Goal: Navigation & Orientation: Find specific page/section

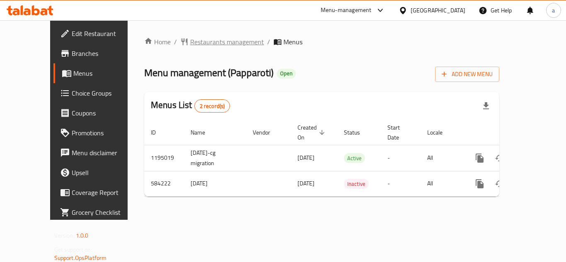
click at [190, 38] on span "Restaurants management" at bounding box center [227, 42] width 74 height 10
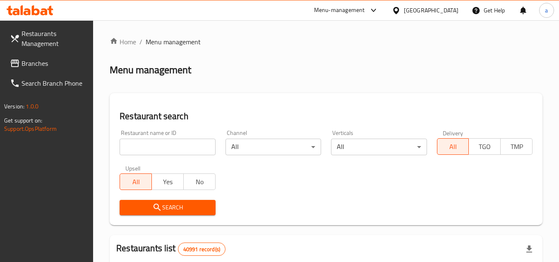
click at [162, 148] on input "search" at bounding box center [168, 147] width 96 height 17
paste input "637015"
type input "637015"
click at [159, 201] on button "Search" at bounding box center [168, 207] width 96 height 15
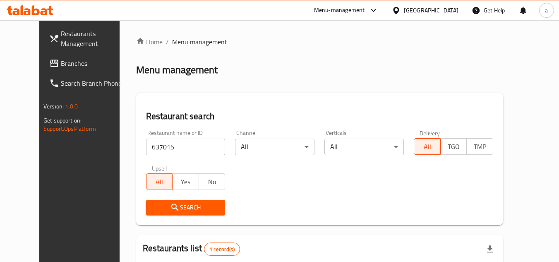
click at [168, 208] on span "Search" at bounding box center [186, 207] width 66 height 10
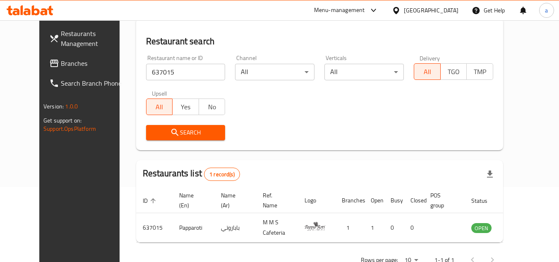
scroll to position [83, 0]
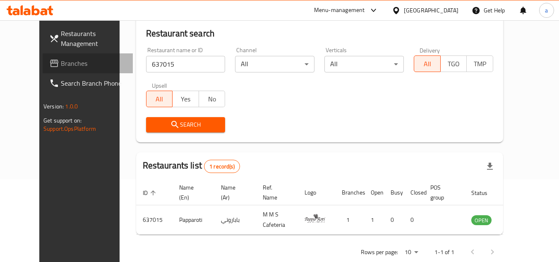
click at [53, 57] on link "Branches" at bounding box center [88, 63] width 90 height 20
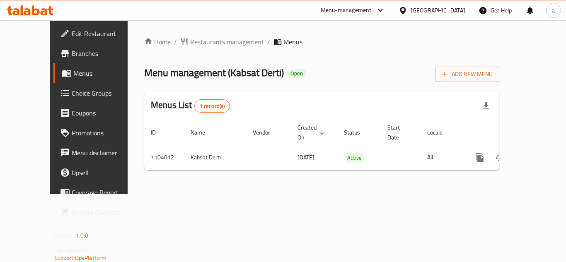
click at [190, 39] on span "Restaurants management" at bounding box center [227, 42] width 74 height 10
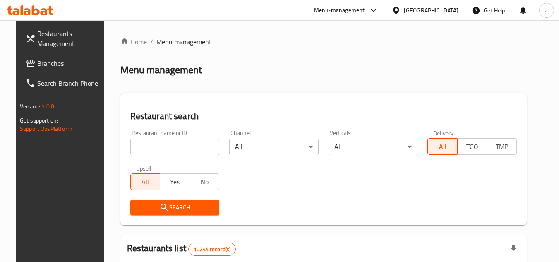
click at [175, 152] on input "search" at bounding box center [174, 147] width 89 height 17
paste input "665310"
type input "665310"
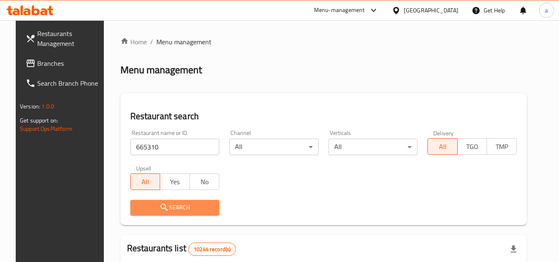
click at [162, 203] on span "Search" at bounding box center [175, 207] width 76 height 10
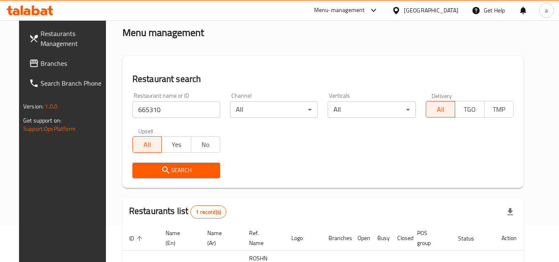
scroll to position [83, 0]
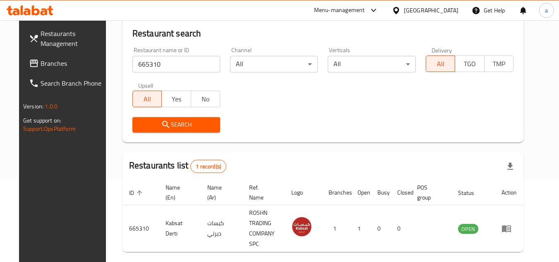
click at [57, 62] on span "Branches" at bounding box center [73, 63] width 65 height 10
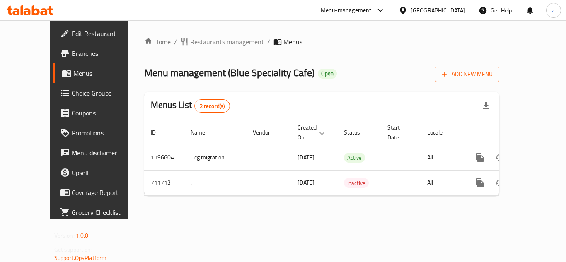
click at [190, 42] on span "Restaurants management" at bounding box center [227, 42] width 74 height 10
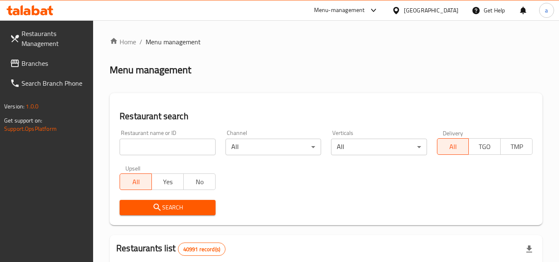
click at [161, 146] on input "search" at bounding box center [168, 147] width 96 height 17
paste input "645195"
type input "645195"
click at [159, 204] on icon "submit" at bounding box center [157, 207] width 10 height 10
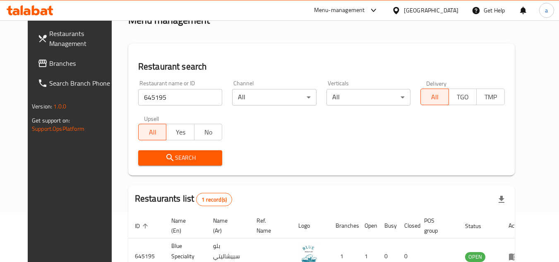
scroll to position [100, 0]
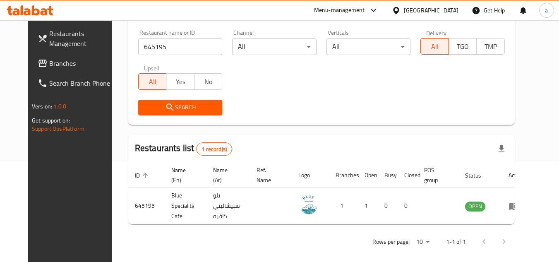
drag, startPoint x: 70, startPoint y: 60, endPoint x: 89, endPoint y: 74, distance: 22.5
click at [70, 60] on span "Branches" at bounding box center [81, 63] width 65 height 10
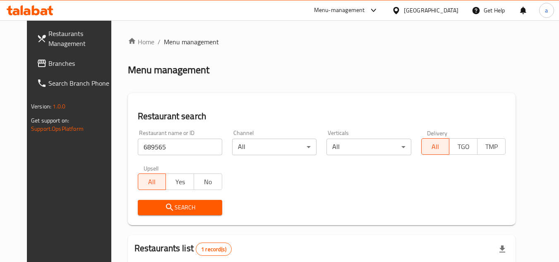
click at [48, 63] on span "Branches" at bounding box center [80, 63] width 65 height 10
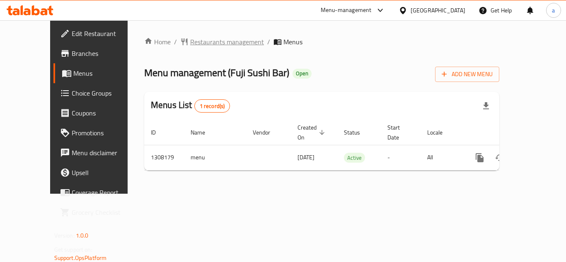
click at [199, 41] on span "Restaurants management" at bounding box center [227, 42] width 74 height 10
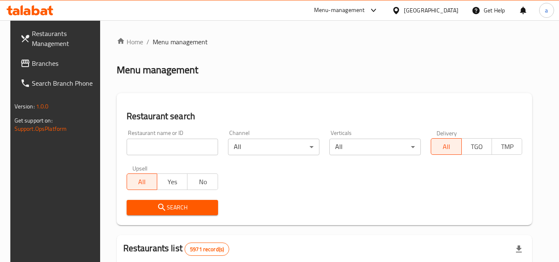
click at [171, 144] on input "search" at bounding box center [172, 147] width 91 height 17
paste input "704826"
type input "704826"
click at [163, 206] on span "Search" at bounding box center [172, 207] width 78 height 10
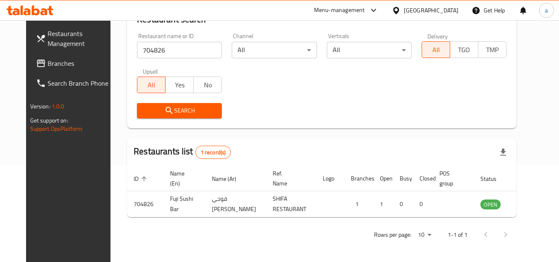
scroll to position [100, 0]
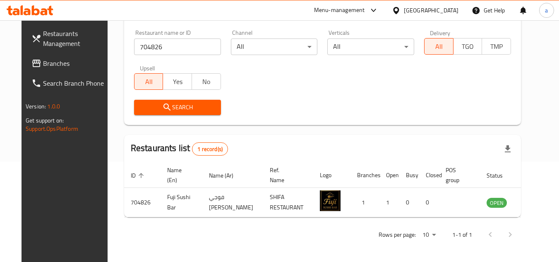
click at [31, 62] on span at bounding box center [37, 63] width 12 height 10
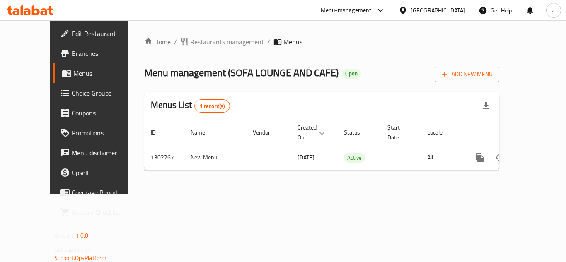
click at [194, 40] on span "Restaurants management" at bounding box center [227, 42] width 74 height 10
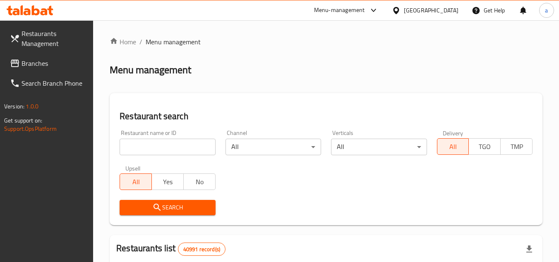
click at [155, 140] on input "search" at bounding box center [168, 147] width 96 height 17
paste input "701866"
type input "701866"
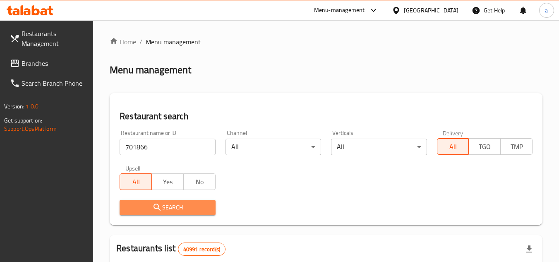
click at [158, 202] on icon "submit" at bounding box center [157, 207] width 10 height 10
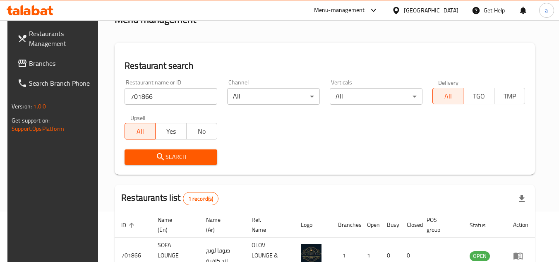
scroll to position [100, 0]
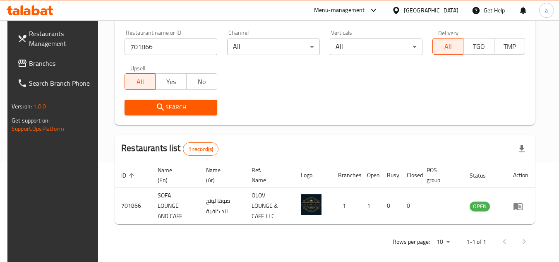
click at [51, 63] on span "Branches" at bounding box center [61, 63] width 65 height 10
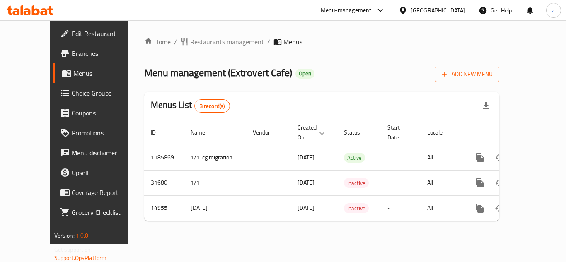
click at [190, 42] on span "Restaurants management" at bounding box center [227, 42] width 74 height 10
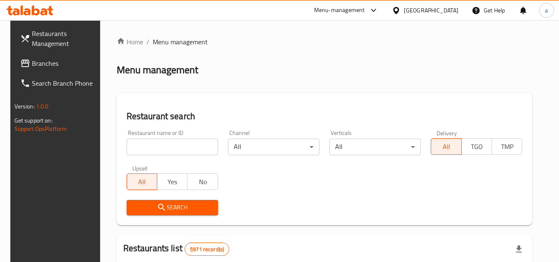
click at [174, 147] on input "search" at bounding box center [172, 147] width 91 height 17
paste input "9049"
type input "9049"
click at [176, 213] on button "Search" at bounding box center [172, 207] width 91 height 15
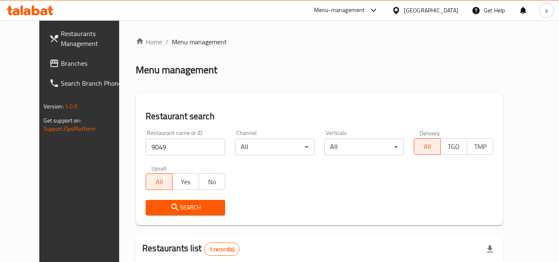
click at [204, 210] on span "Search" at bounding box center [185, 207] width 66 height 10
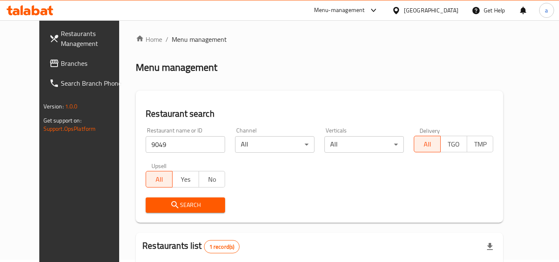
scroll to position [100, 0]
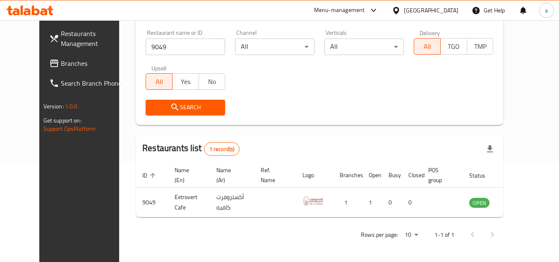
click at [55, 58] on link "Branches" at bounding box center [88, 63] width 90 height 20
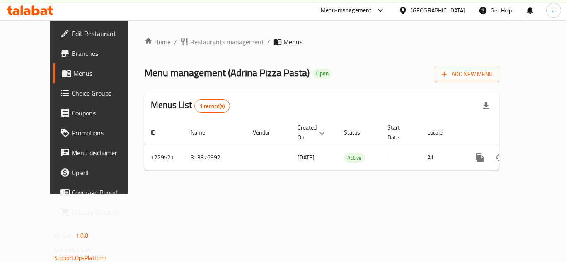
click at [190, 39] on span "Restaurants management" at bounding box center [227, 42] width 74 height 10
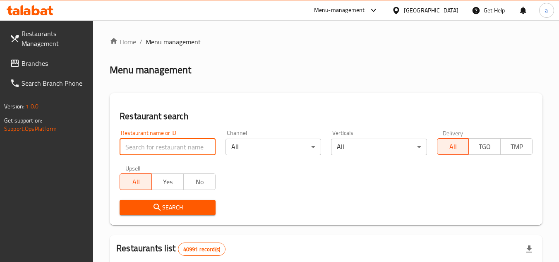
click at [153, 149] on input "search" at bounding box center [168, 147] width 96 height 17
paste input "676725"
type input "676725"
click at [148, 203] on span "Search" at bounding box center [167, 207] width 82 height 10
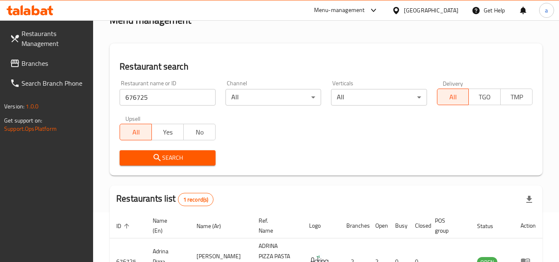
scroll to position [107, 0]
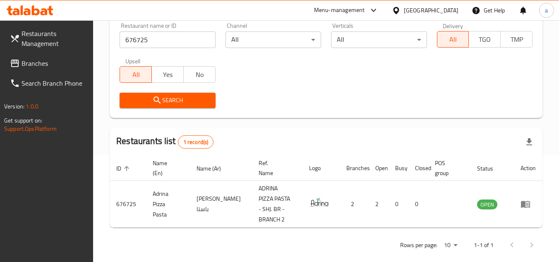
click at [56, 58] on link "Branches" at bounding box center [48, 63] width 90 height 20
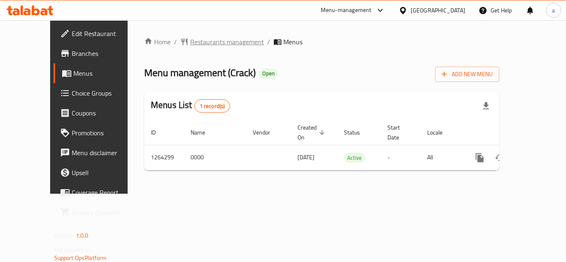
click at [190, 42] on span "Restaurants management" at bounding box center [227, 42] width 74 height 10
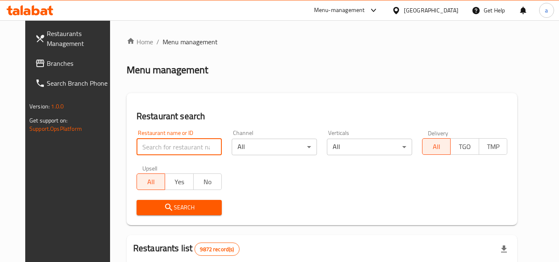
click at [176, 149] on input "search" at bounding box center [179, 147] width 85 height 17
paste input "686311"
type input "686311"
click at [165, 207] on span "Search" at bounding box center [179, 207] width 72 height 10
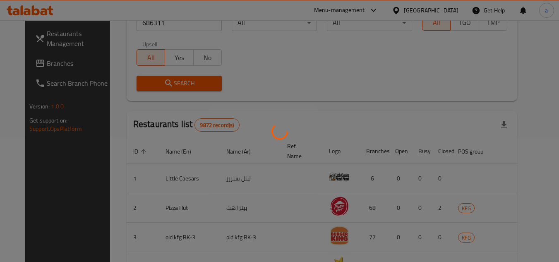
scroll to position [100, 0]
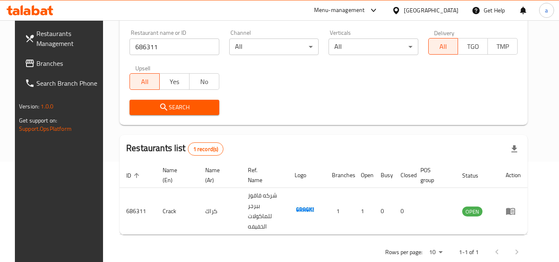
click at [67, 66] on span "Branches" at bounding box center [68, 63] width 65 height 10
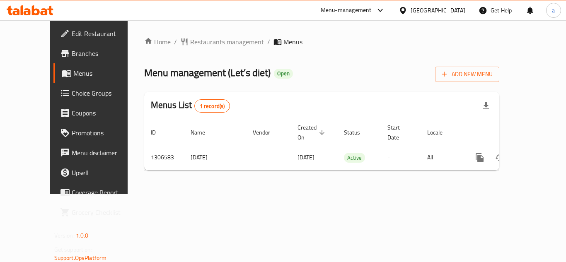
click at [197, 41] on span "Restaurants management" at bounding box center [227, 42] width 74 height 10
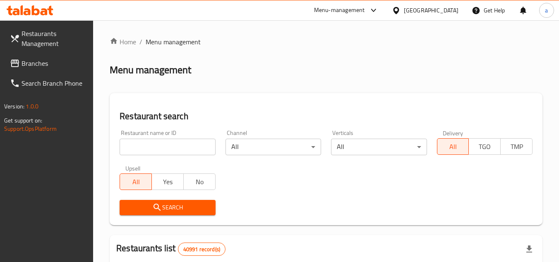
click at [155, 142] on input "search" at bounding box center [168, 147] width 96 height 17
paste input "703012"
type input "703012"
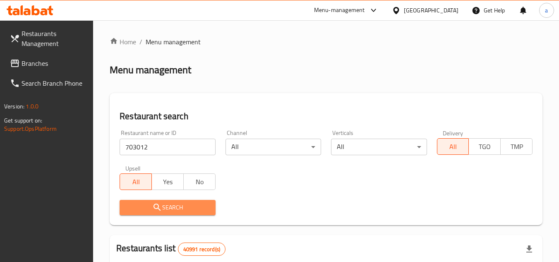
click at [149, 211] on span "Search" at bounding box center [167, 207] width 82 height 10
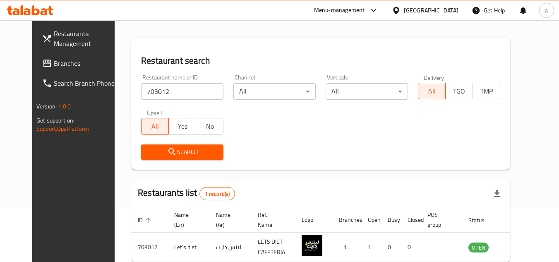
scroll to position [100, 0]
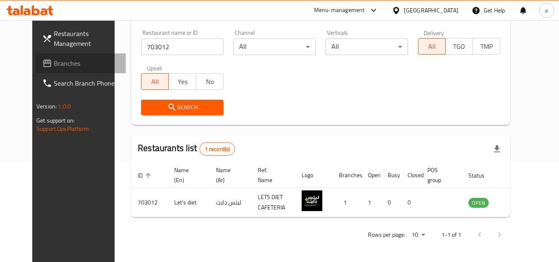
click at [70, 57] on link "Branches" at bounding box center [81, 63] width 90 height 20
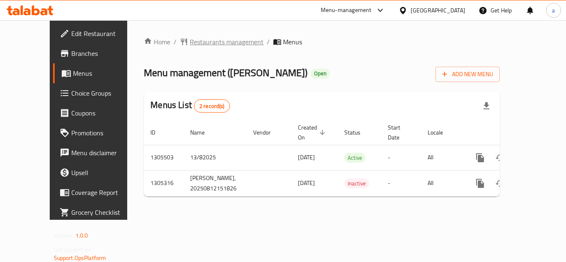
click at [202, 41] on span "Restaurants management" at bounding box center [227, 42] width 74 height 10
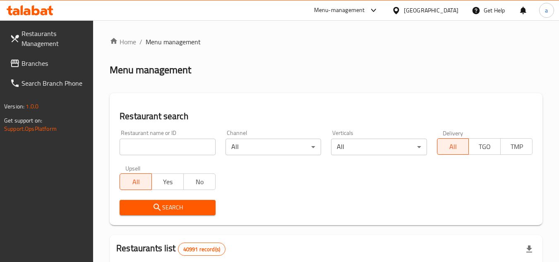
click at [145, 147] on input "search" at bounding box center [168, 147] width 96 height 17
paste input "703699"
type input "703699"
click at [161, 210] on icon "submit" at bounding box center [157, 207] width 10 height 10
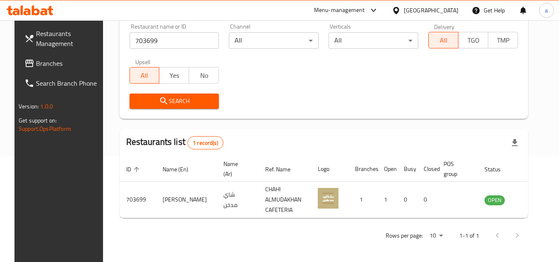
scroll to position [107, 0]
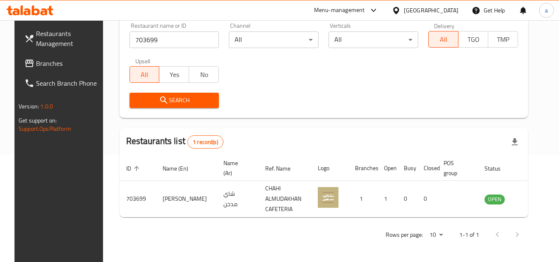
drag, startPoint x: 49, startPoint y: 68, endPoint x: 58, endPoint y: 69, distance: 8.7
click at [49, 68] on link "Branches" at bounding box center [63, 63] width 90 height 20
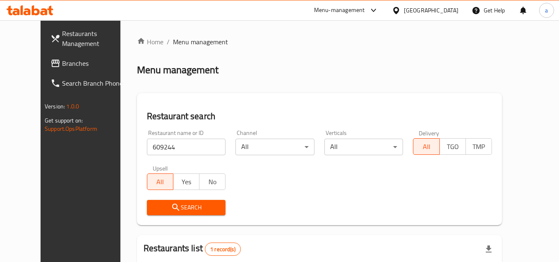
scroll to position [100, 0]
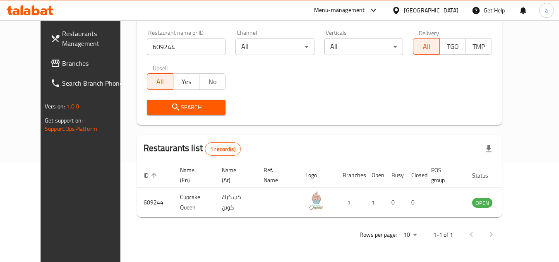
click at [65, 57] on link "Branches" at bounding box center [89, 63] width 90 height 20
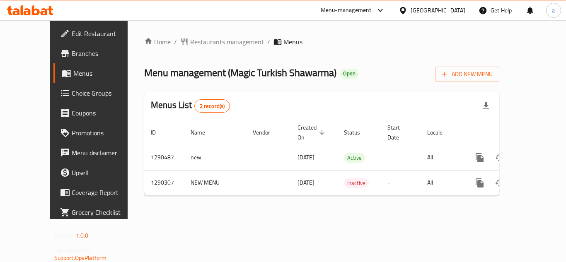
click at [190, 38] on span "Restaurants management" at bounding box center [227, 42] width 74 height 10
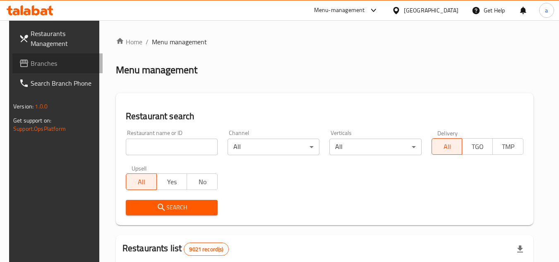
click at [47, 65] on span "Branches" at bounding box center [63, 63] width 65 height 10
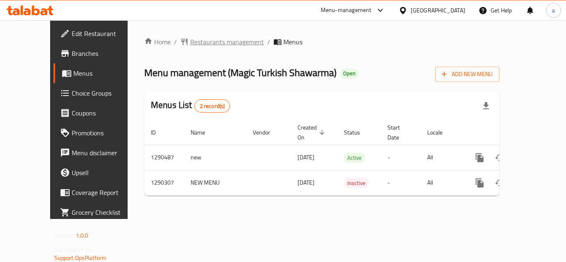
click at [207, 45] on span "Restaurants management" at bounding box center [227, 42] width 74 height 10
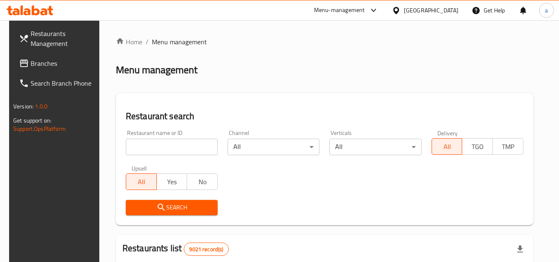
click at [175, 144] on input "search" at bounding box center [172, 147] width 92 height 17
paste input "698155"
type input "698155"
click at [164, 200] on button "Search" at bounding box center [172, 207] width 92 height 15
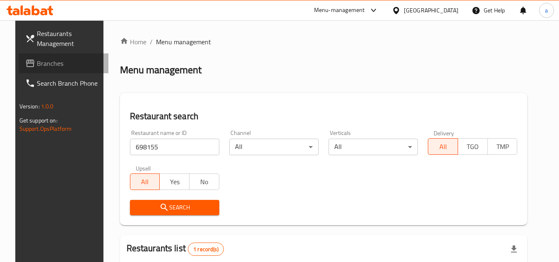
click at [46, 58] on span "Branches" at bounding box center [69, 63] width 65 height 10
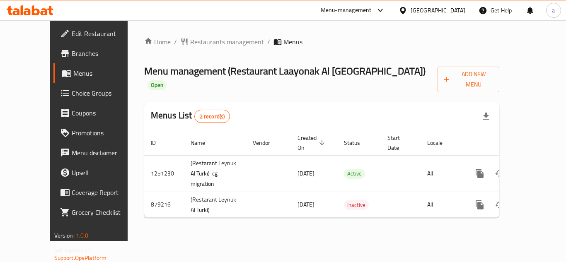
click at [195, 38] on span "Restaurants management" at bounding box center [227, 42] width 74 height 10
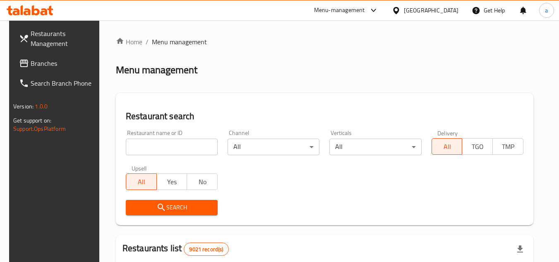
click at [162, 152] on input "search" at bounding box center [172, 147] width 92 height 17
paste input "657601"
type input "657601"
click at [168, 203] on span "Search" at bounding box center [171, 207] width 79 height 10
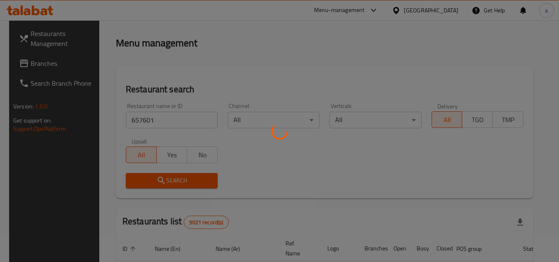
scroll to position [41, 0]
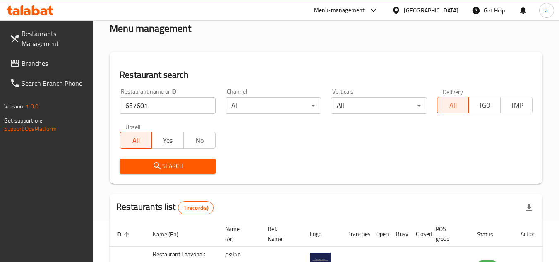
click at [61, 62] on span "Branches" at bounding box center [54, 63] width 65 height 10
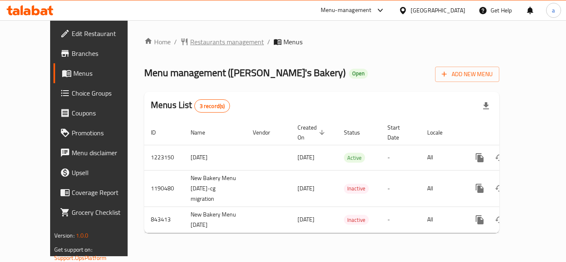
click at [190, 37] on span "Restaurants management" at bounding box center [227, 42] width 74 height 10
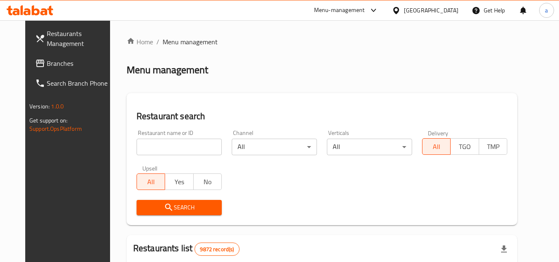
click at [174, 141] on input "search" at bounding box center [179, 147] width 85 height 17
paste input "642406"
type input "642406"
click at [164, 209] on icon "submit" at bounding box center [169, 207] width 10 height 10
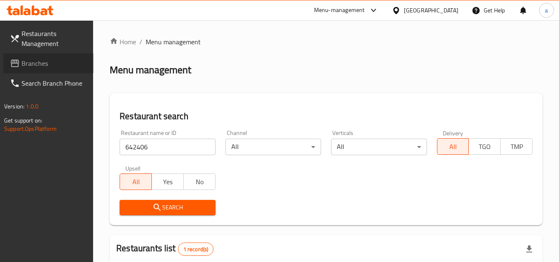
click at [31, 63] on span "Branches" at bounding box center [54, 63] width 65 height 10
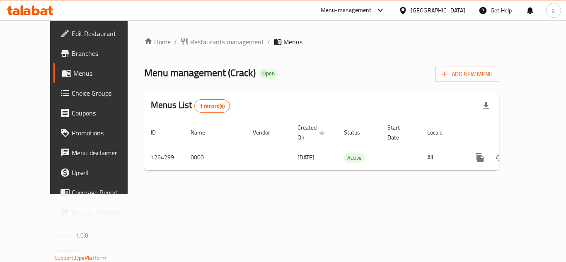
click at [190, 38] on span "Restaurants management" at bounding box center [227, 42] width 74 height 10
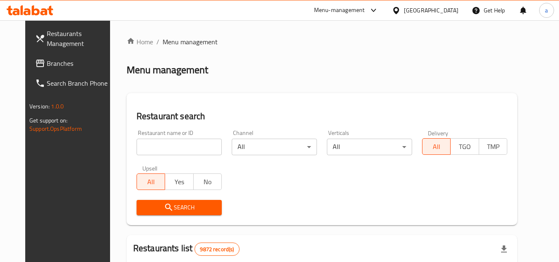
click at [158, 144] on input "search" at bounding box center [179, 147] width 85 height 17
paste input "686311"
type input "686311"
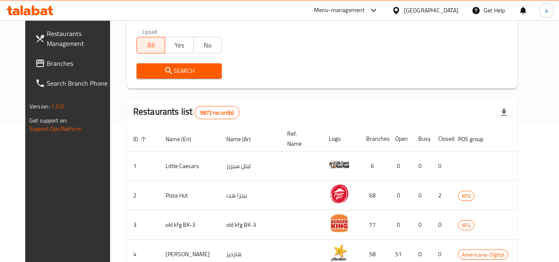
scroll to position [166, 0]
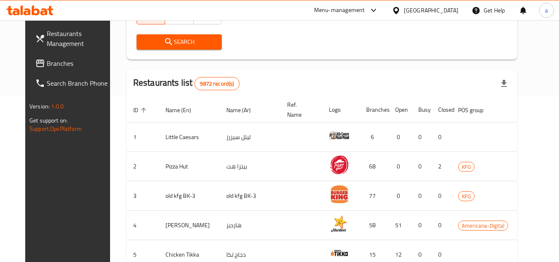
click at [185, 50] on div "Search" at bounding box center [179, 41] width 95 height 25
click at [184, 42] on span "Search" at bounding box center [179, 42] width 72 height 10
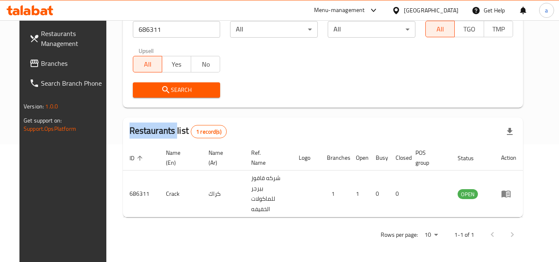
scroll to position [100, 0]
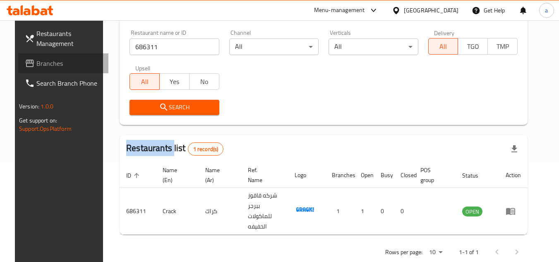
click at [53, 63] on span "Branches" at bounding box center [68, 63] width 65 height 10
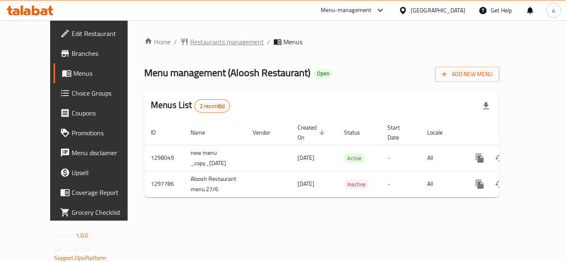
click at [190, 41] on span "Restaurants management" at bounding box center [227, 42] width 74 height 10
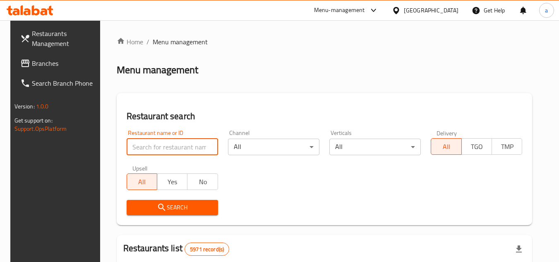
click at [184, 151] on input "search" at bounding box center [172, 147] width 91 height 17
paste input "700626"
type input "700626"
click at [178, 204] on span "Search" at bounding box center [172, 207] width 78 height 10
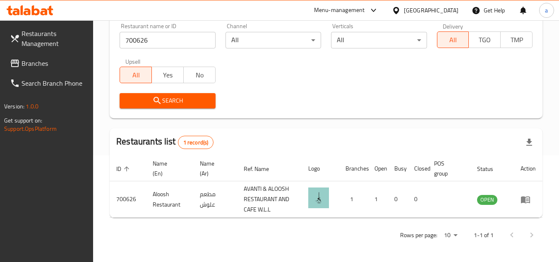
scroll to position [107, 0]
click at [43, 67] on span "Branches" at bounding box center [54, 63] width 65 height 10
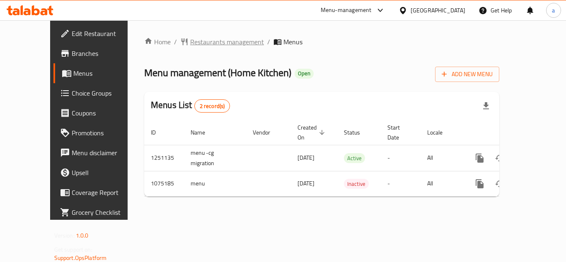
click at [200, 39] on span "Restaurants management" at bounding box center [227, 42] width 74 height 10
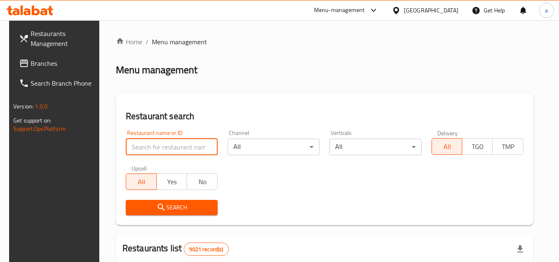
click at [150, 151] on input "search" at bounding box center [172, 147] width 92 height 17
paste input "663909"
type input "663909"
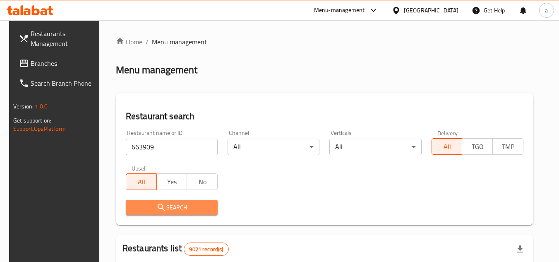
click at [149, 207] on span "Search" at bounding box center [171, 207] width 79 height 10
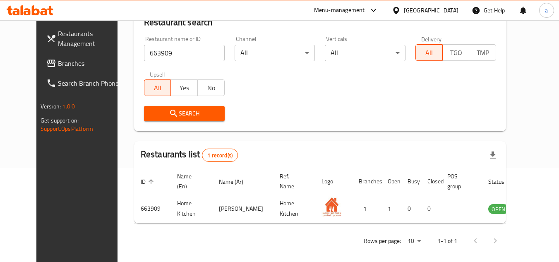
scroll to position [100, 0]
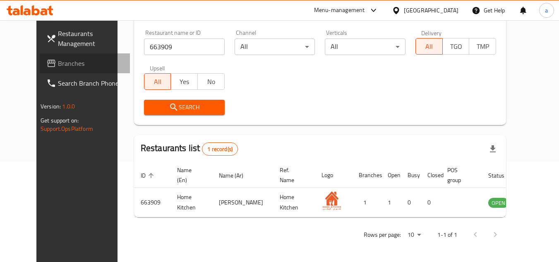
click at [54, 57] on link "Branches" at bounding box center [85, 63] width 90 height 20
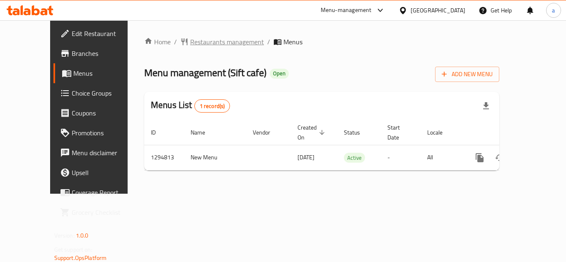
click at [193, 44] on span "Restaurants management" at bounding box center [227, 42] width 74 height 10
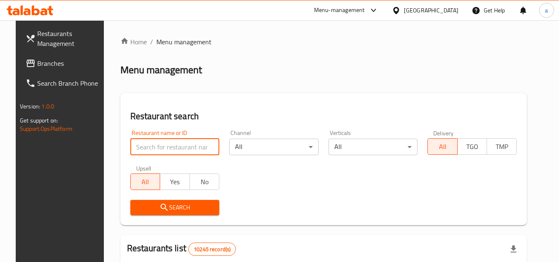
click at [180, 146] on input "search" at bounding box center [174, 147] width 89 height 17
paste input "699708"
type input "699708"
click at [164, 205] on span "Search" at bounding box center [175, 207] width 76 height 10
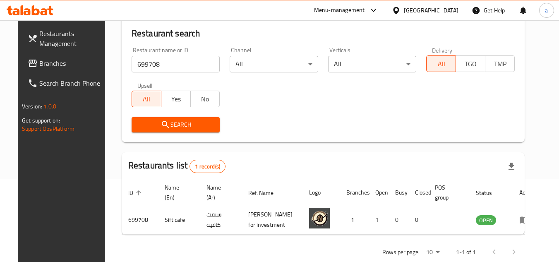
scroll to position [107, 0]
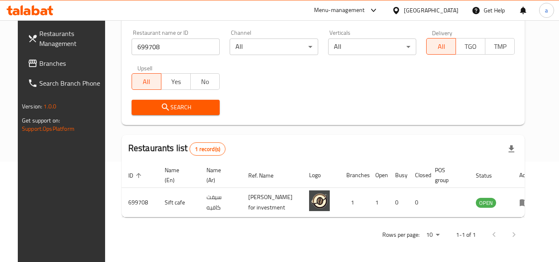
click at [64, 61] on span "Branches" at bounding box center [71, 63] width 65 height 10
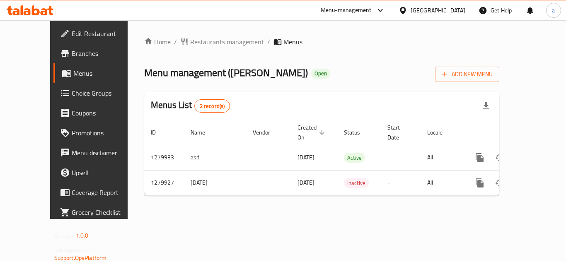
click at [190, 43] on span "Restaurants management" at bounding box center [227, 42] width 74 height 10
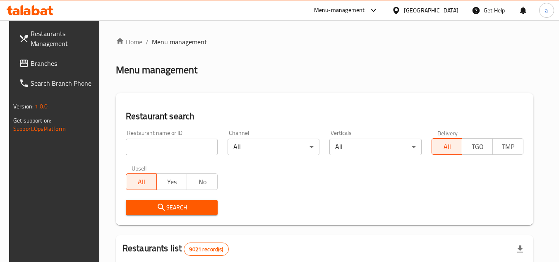
click at [157, 142] on input "search" at bounding box center [172, 147] width 92 height 17
paste input "693523"
type input "693523"
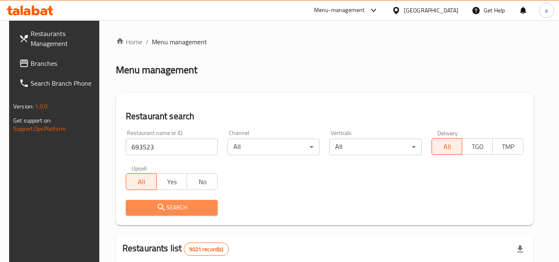
click at [176, 200] on button "Search" at bounding box center [172, 207] width 92 height 15
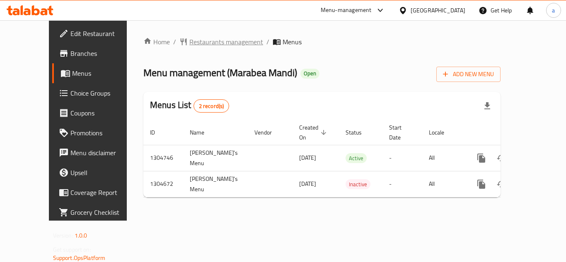
click at [194, 38] on span "Restaurants management" at bounding box center [226, 42] width 74 height 10
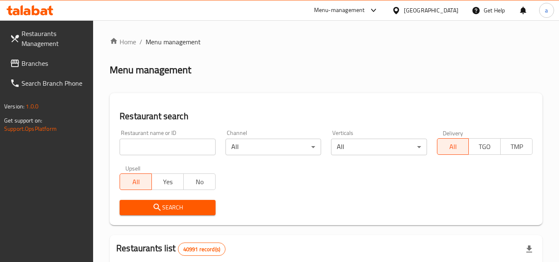
click at [141, 142] on input "search" at bounding box center [168, 147] width 96 height 17
paste input "703336"
type input "703336"
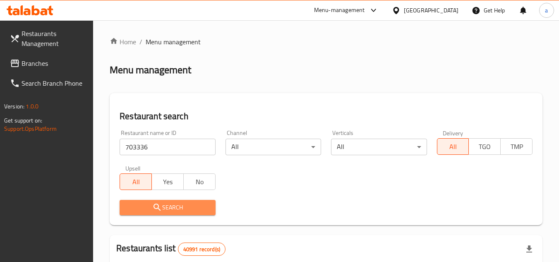
click at [147, 209] on span "Search" at bounding box center [167, 207] width 82 height 10
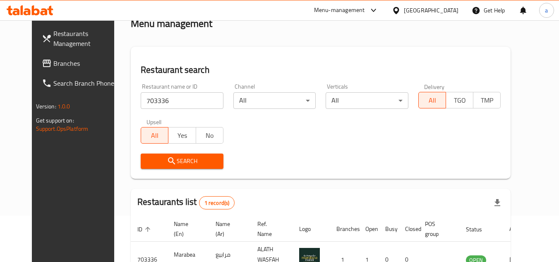
scroll to position [100, 0]
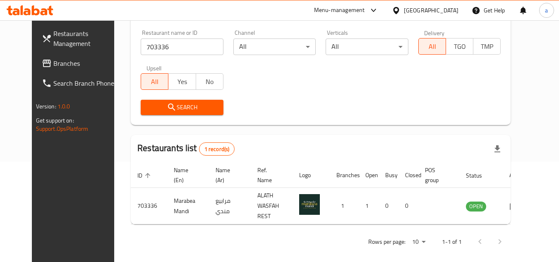
click at [53, 67] on span "Branches" at bounding box center [85, 63] width 65 height 10
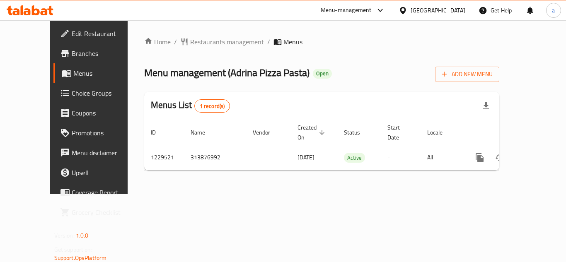
click at [192, 39] on span "Restaurants management" at bounding box center [227, 42] width 74 height 10
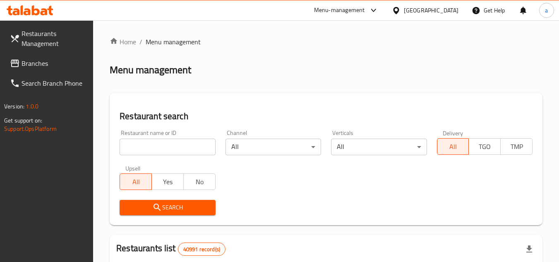
click at [173, 147] on input "search" at bounding box center [168, 147] width 96 height 17
paste input "676725"
type input "676725"
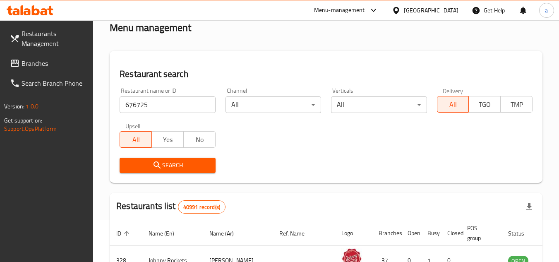
scroll to position [166, 0]
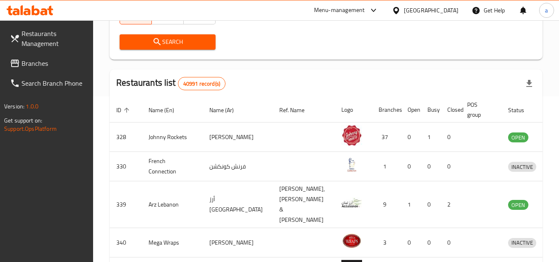
click at [162, 43] on span "Search" at bounding box center [167, 42] width 82 height 10
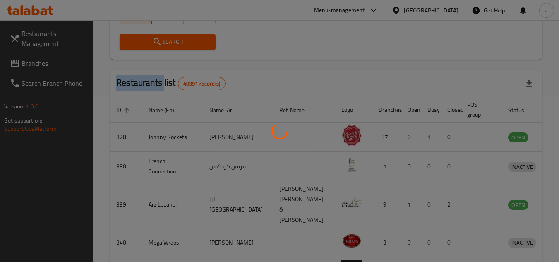
click at [162, 43] on div at bounding box center [279, 131] width 559 height 262
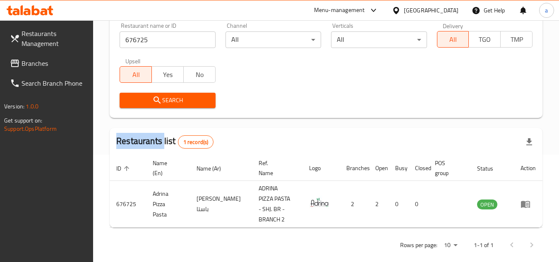
click at [76, 61] on span "Branches" at bounding box center [54, 63] width 65 height 10
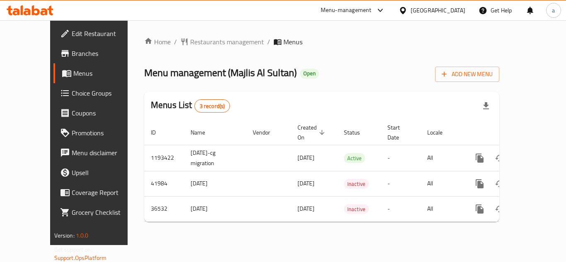
click at [193, 32] on div "Home / Restaurants management / Menus Menu management ( Majlis Al Sultan ) Open…" at bounding box center [322, 132] width 388 height 225
click at [198, 42] on span "Restaurants management" at bounding box center [227, 42] width 74 height 10
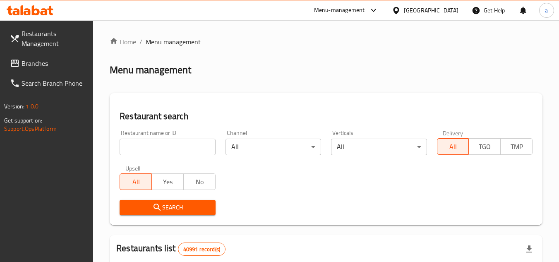
click at [149, 140] on input "search" at bounding box center [168, 147] width 96 height 17
paste input "18918"
type input "18918"
click at [148, 194] on div "Upsell All Yes No" at bounding box center [168, 177] width 106 height 35
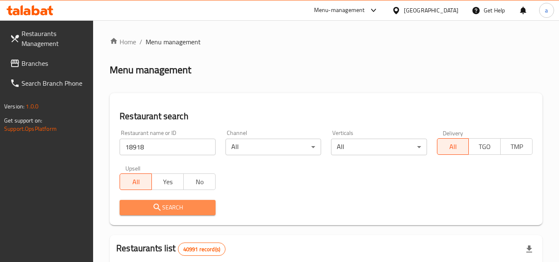
click at [151, 202] on span "Search" at bounding box center [167, 207] width 82 height 10
click at [152, 202] on div at bounding box center [279, 131] width 559 height 262
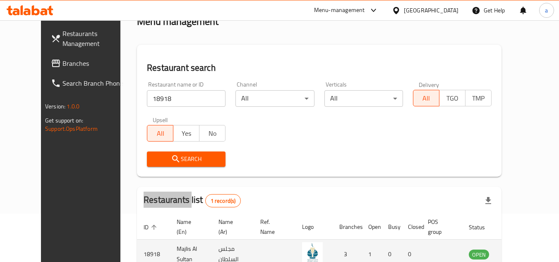
scroll to position [83, 0]
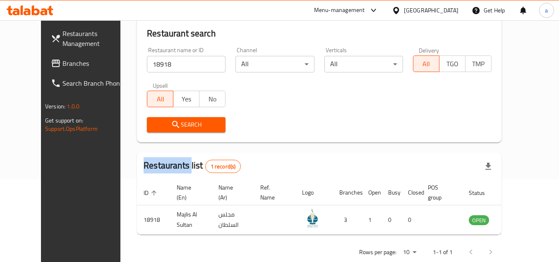
drag, startPoint x: 34, startPoint y: 61, endPoint x: 46, endPoint y: 62, distance: 12.0
click at [63, 61] on span "Branches" at bounding box center [95, 63] width 65 height 10
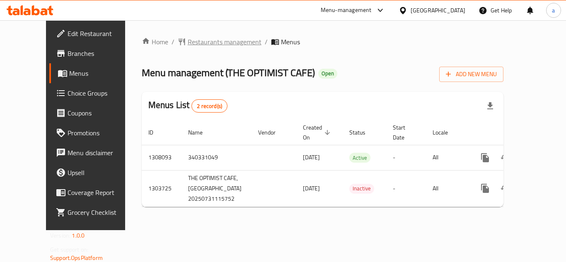
click at [194, 44] on span "Restaurants management" at bounding box center [225, 42] width 74 height 10
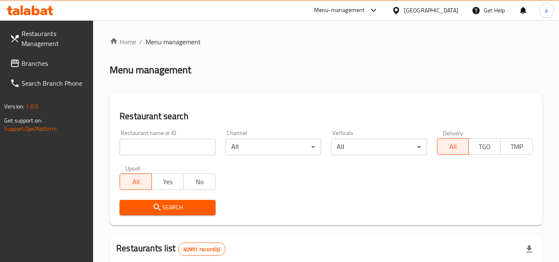
click at [169, 148] on input "search" at bounding box center [168, 147] width 96 height 17
paste input "702954"
type input "702954"
click at [200, 201] on button "Search" at bounding box center [168, 207] width 96 height 15
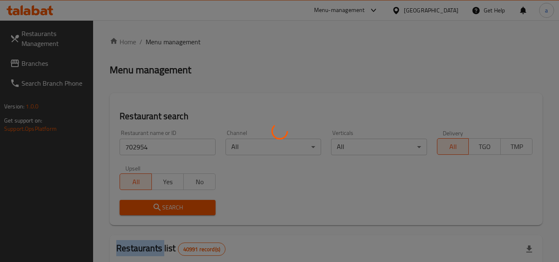
click at [200, 201] on div at bounding box center [279, 131] width 559 height 262
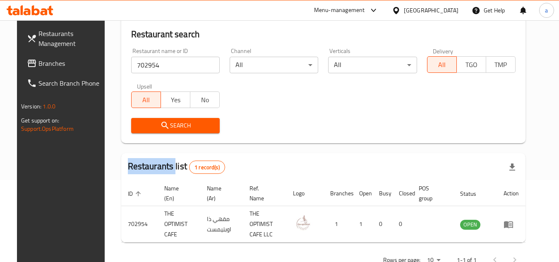
scroll to position [83, 0]
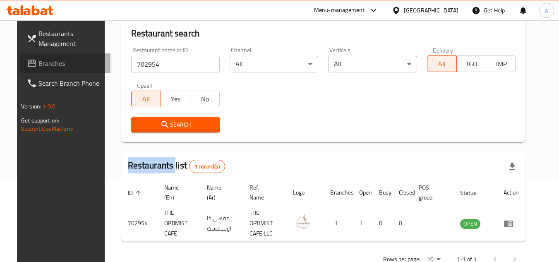
click at [45, 60] on span "Branches" at bounding box center [71, 63] width 65 height 10
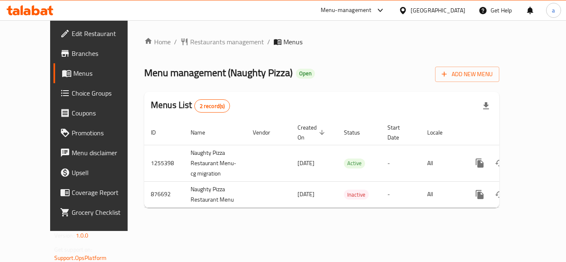
click at [173, 48] on div "Home / Restaurants management / Menus Menu management ( Naughty Pizza ) Open Ad…" at bounding box center [321, 126] width 355 height 178
click at [190, 38] on span "Restaurants management" at bounding box center [227, 42] width 74 height 10
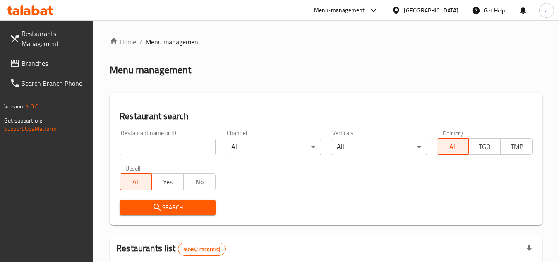
click at [156, 142] on input "search" at bounding box center [168, 147] width 96 height 17
paste input "657502"
type input "657502"
click at [168, 207] on span "Search" at bounding box center [167, 207] width 82 height 10
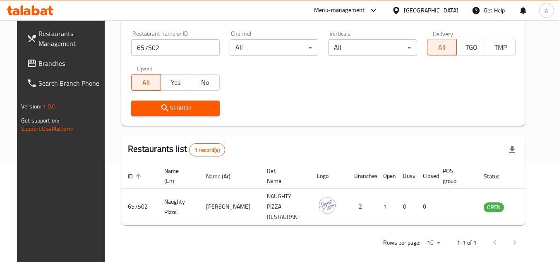
scroll to position [100, 0]
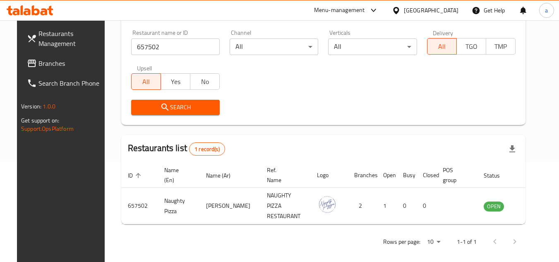
click at [39, 68] on span "Branches" at bounding box center [71, 63] width 65 height 10
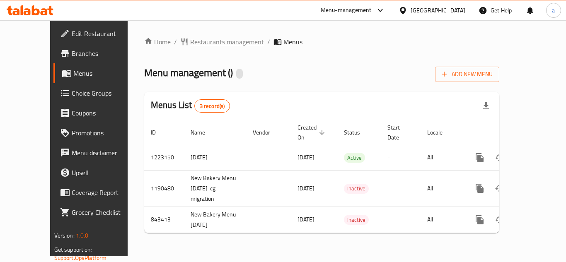
click at [190, 41] on span "Restaurants management" at bounding box center [227, 42] width 74 height 10
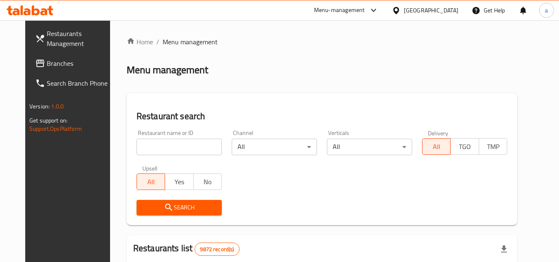
click at [183, 142] on input "search" at bounding box center [179, 147] width 85 height 17
paste input "642406"
type input "642406"
click at [172, 204] on span "Search" at bounding box center [179, 207] width 72 height 10
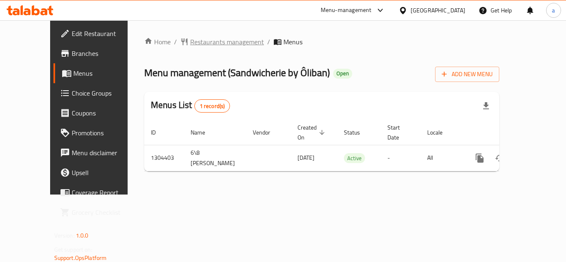
click at [190, 39] on span "Restaurants management" at bounding box center [227, 42] width 74 height 10
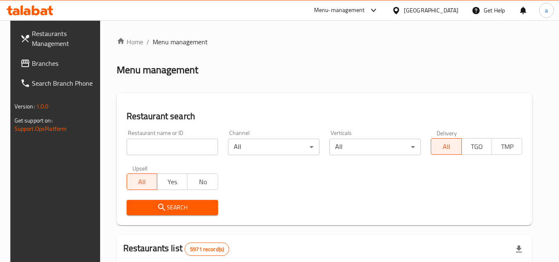
click at [184, 142] on input "search" at bounding box center [172, 147] width 91 height 17
paste input "703217"
type input "703217"
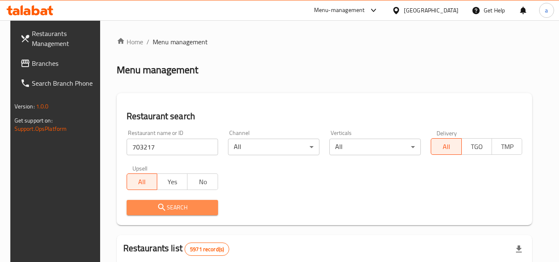
click at [163, 207] on span "Search" at bounding box center [172, 207] width 78 height 10
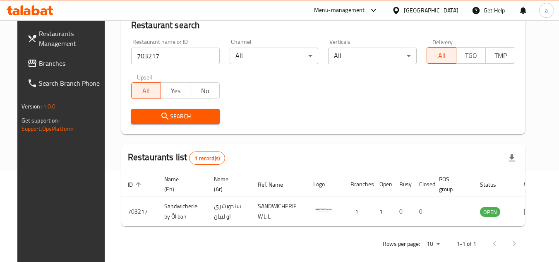
scroll to position [100, 0]
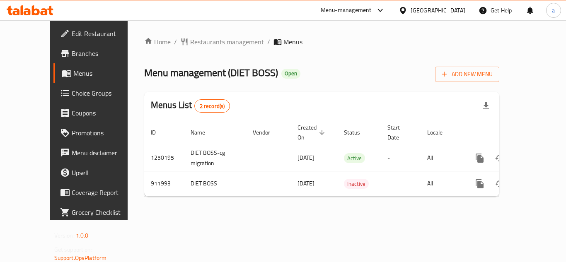
click at [190, 43] on span "Restaurants management" at bounding box center [227, 42] width 74 height 10
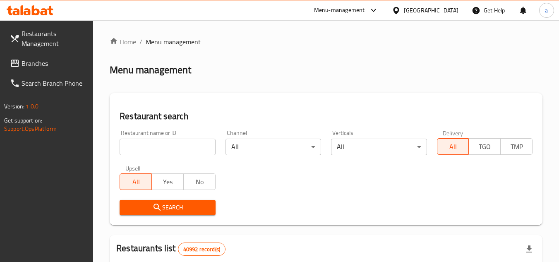
click at [168, 144] on input "search" at bounding box center [168, 147] width 96 height 17
paste input "658566"
type input "658566"
click at [149, 207] on span "Search" at bounding box center [167, 207] width 82 height 10
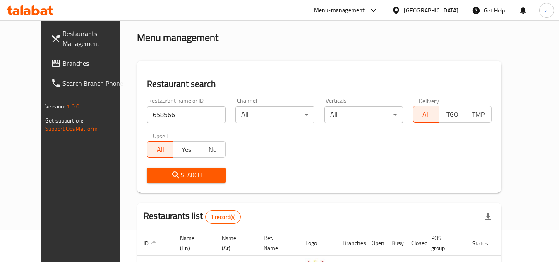
scroll to position [100, 0]
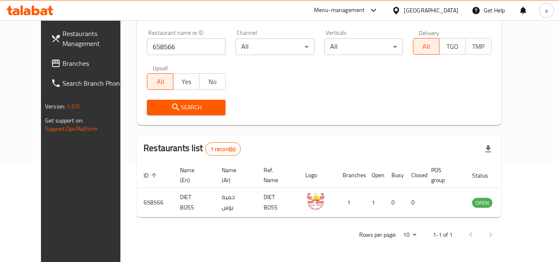
click at [62, 68] on link "Branches" at bounding box center [89, 63] width 90 height 20
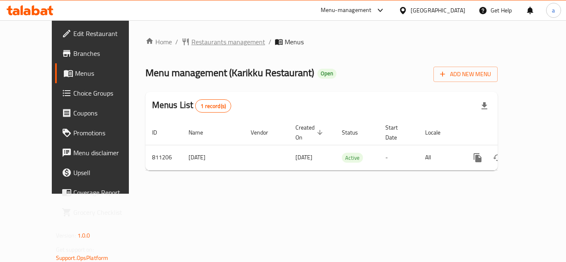
click at [203, 41] on span "Restaurants management" at bounding box center [228, 42] width 74 height 10
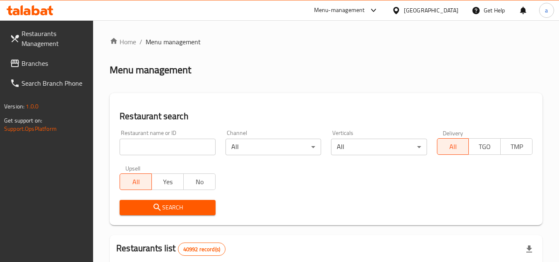
click at [164, 143] on input "search" at bounding box center [168, 147] width 96 height 17
paste input "654615"
type input "654615"
click at [185, 219] on div "Search" at bounding box center [168, 207] width 106 height 25
click at [184, 211] on span "Search" at bounding box center [167, 207] width 82 height 10
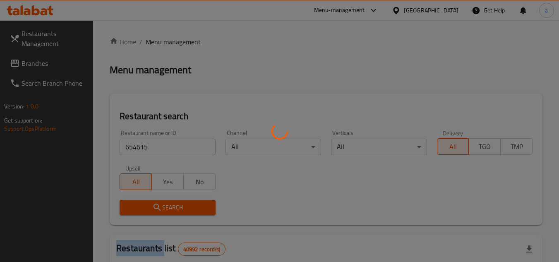
click at [184, 211] on div at bounding box center [279, 131] width 559 height 262
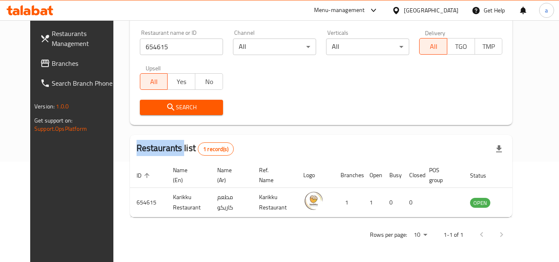
scroll to position [100, 0]
click at [56, 59] on span "Branches" at bounding box center [84, 63] width 65 height 10
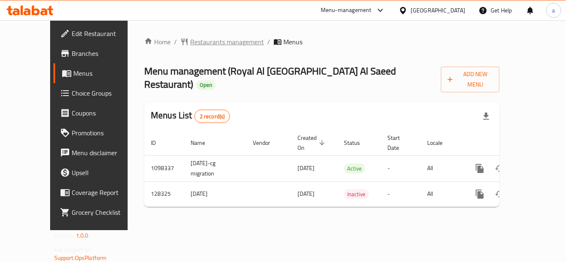
click at [190, 37] on span "Restaurants management" at bounding box center [227, 42] width 74 height 10
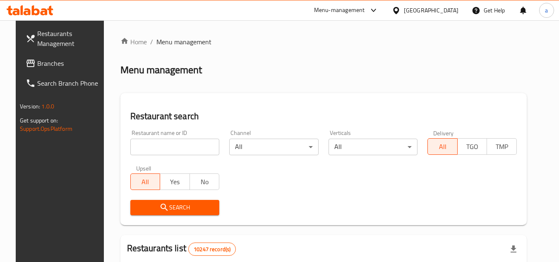
click at [150, 150] on input "search" at bounding box center [174, 147] width 89 height 17
paste input "609571"
type input "609571"
click at [161, 200] on button "Search" at bounding box center [174, 207] width 89 height 15
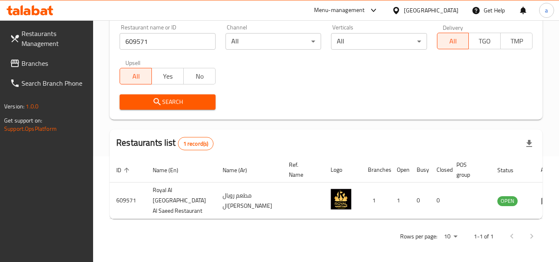
scroll to position [107, 0]
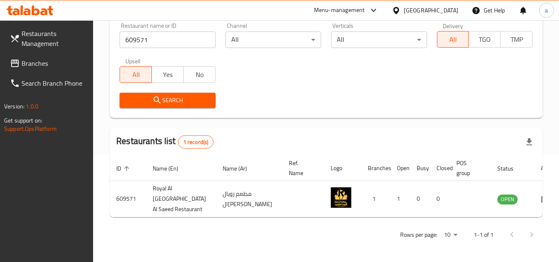
click at [66, 62] on span "Branches" at bounding box center [54, 63] width 65 height 10
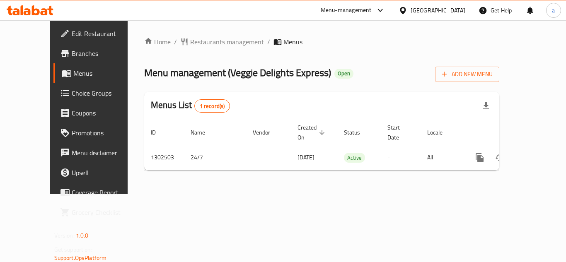
click at [194, 39] on span "Restaurants management" at bounding box center [227, 42] width 74 height 10
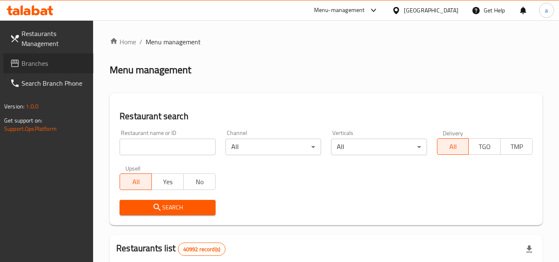
click at [24, 58] on span "Branches" at bounding box center [54, 63] width 65 height 10
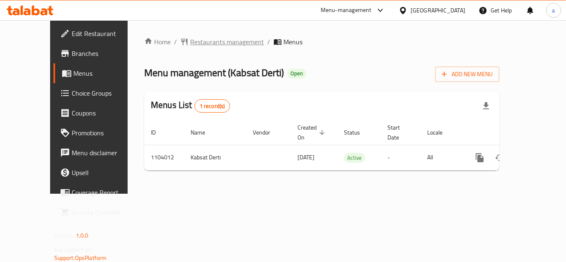
click at [192, 40] on span "Restaurants management" at bounding box center [227, 42] width 74 height 10
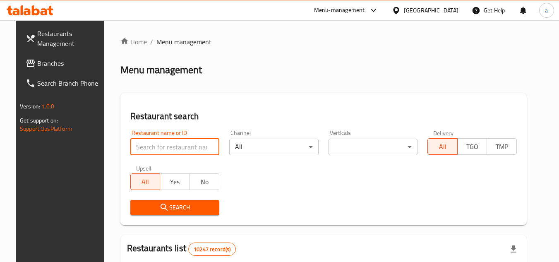
click at [164, 148] on input "search" at bounding box center [174, 147] width 89 height 17
paste input "665310"
type input "665310"
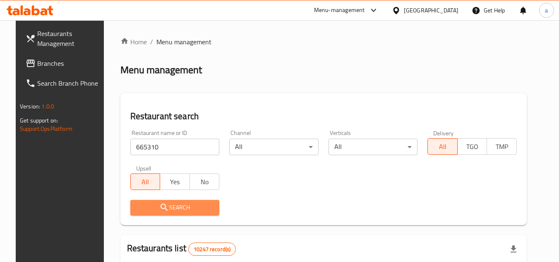
click at [159, 202] on icon "submit" at bounding box center [164, 207] width 10 height 10
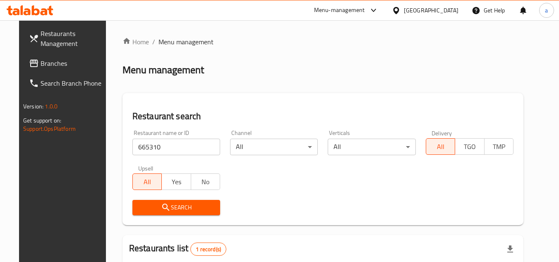
click at [178, 202] on span "Search" at bounding box center [176, 207] width 75 height 10
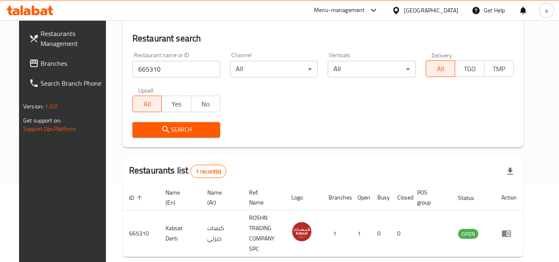
scroll to position [83, 0]
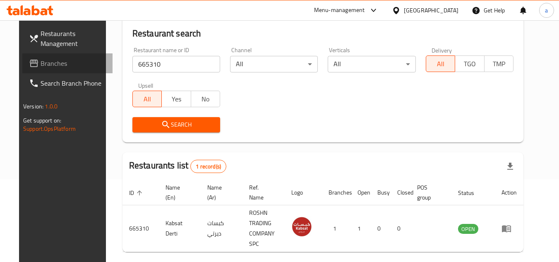
click at [69, 65] on span "Branches" at bounding box center [73, 63] width 65 height 10
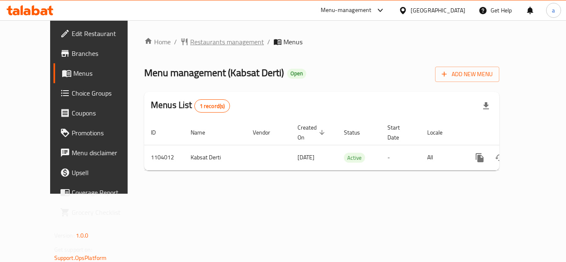
click at [190, 45] on span "Restaurants management" at bounding box center [227, 42] width 74 height 10
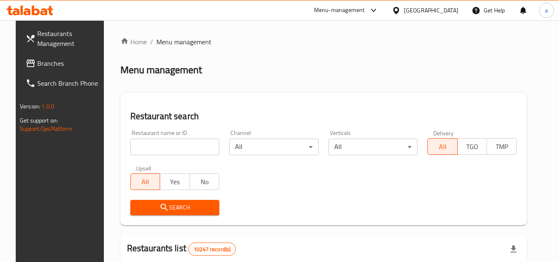
click at [168, 145] on input "search" at bounding box center [174, 147] width 89 height 17
paste input "665310"
type input "665310"
click at [159, 200] on button "Search" at bounding box center [174, 207] width 89 height 15
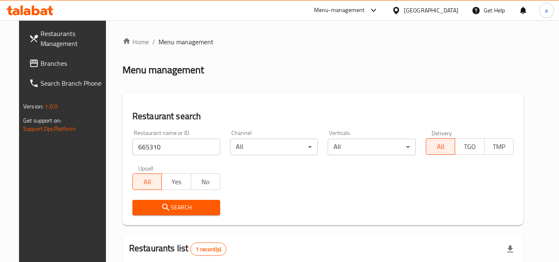
click at [66, 63] on span "Branches" at bounding box center [73, 63] width 65 height 10
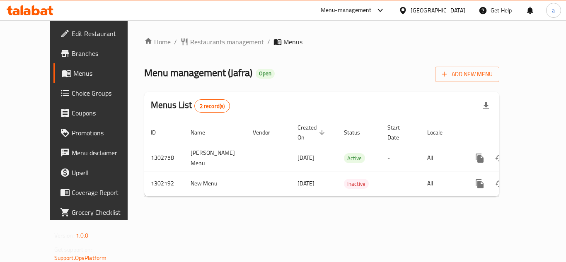
click at [190, 44] on span "Restaurants management" at bounding box center [227, 42] width 74 height 10
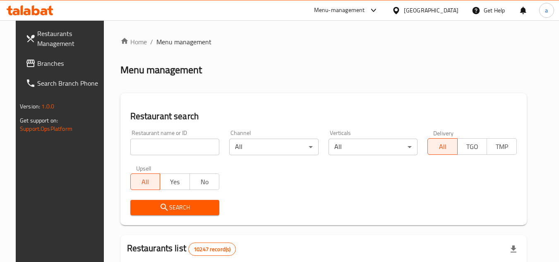
click at [137, 147] on input "search" at bounding box center [174, 147] width 89 height 17
paste input "702307"
type input "702307"
click at [140, 205] on span "Search" at bounding box center [175, 207] width 76 height 10
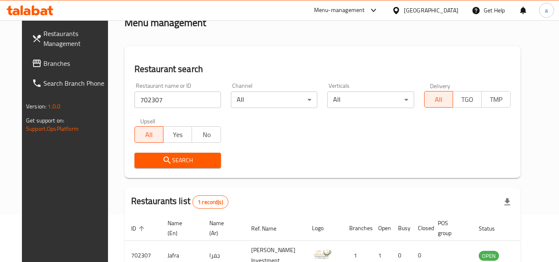
scroll to position [100, 0]
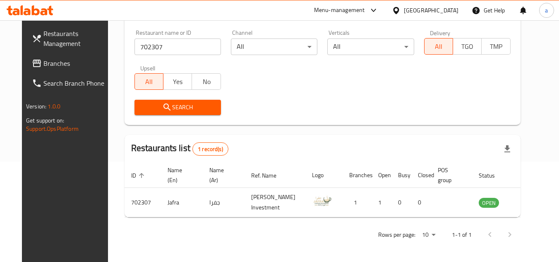
drag, startPoint x: 67, startPoint y: 63, endPoint x: 86, endPoint y: 69, distance: 19.6
click at [67, 63] on span "Branches" at bounding box center [75, 63] width 65 height 10
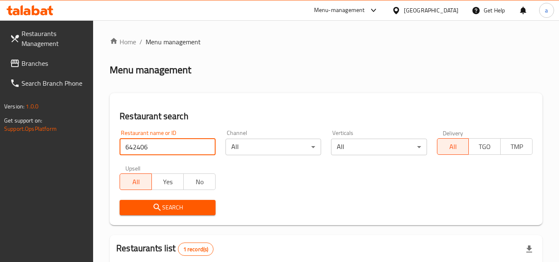
click at [175, 144] on input "642406" at bounding box center [168, 147] width 96 height 17
paste input "718038"
type input "718038"
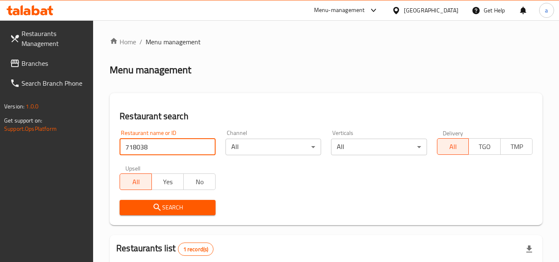
click at [178, 203] on span "Search" at bounding box center [167, 207] width 82 height 10
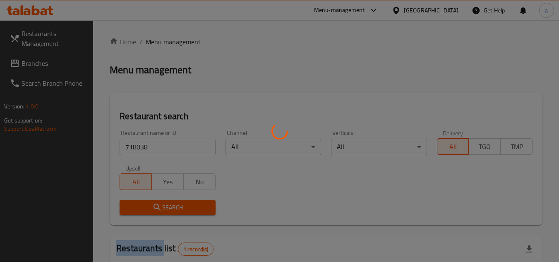
click at [178, 203] on div at bounding box center [279, 131] width 559 height 262
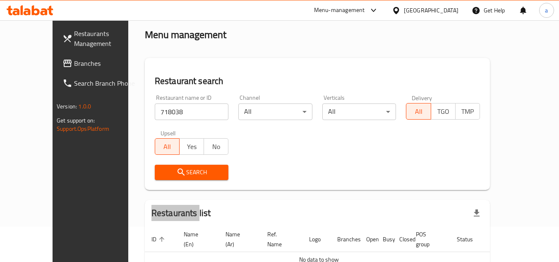
scroll to position [35, 0]
click at [74, 65] on span "Branches" at bounding box center [106, 63] width 65 height 10
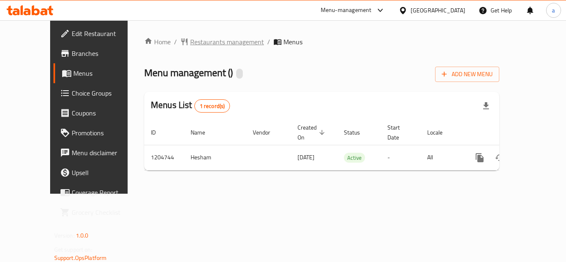
click at [190, 41] on span "Restaurants management" at bounding box center [227, 42] width 74 height 10
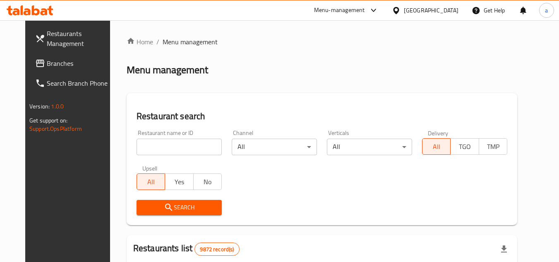
click at [161, 140] on input "search" at bounding box center [179, 147] width 85 height 17
paste input "669937"
type input "669937"
click at [164, 212] on icon "submit" at bounding box center [169, 207] width 10 height 10
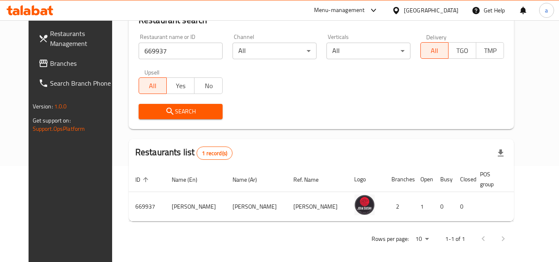
scroll to position [100, 0]
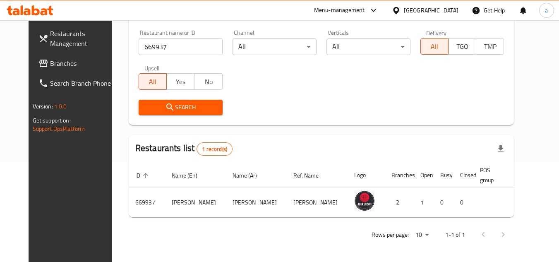
click at [61, 63] on span "Branches" at bounding box center [82, 63] width 65 height 10
